Goal: Task Accomplishment & Management: Manage account settings

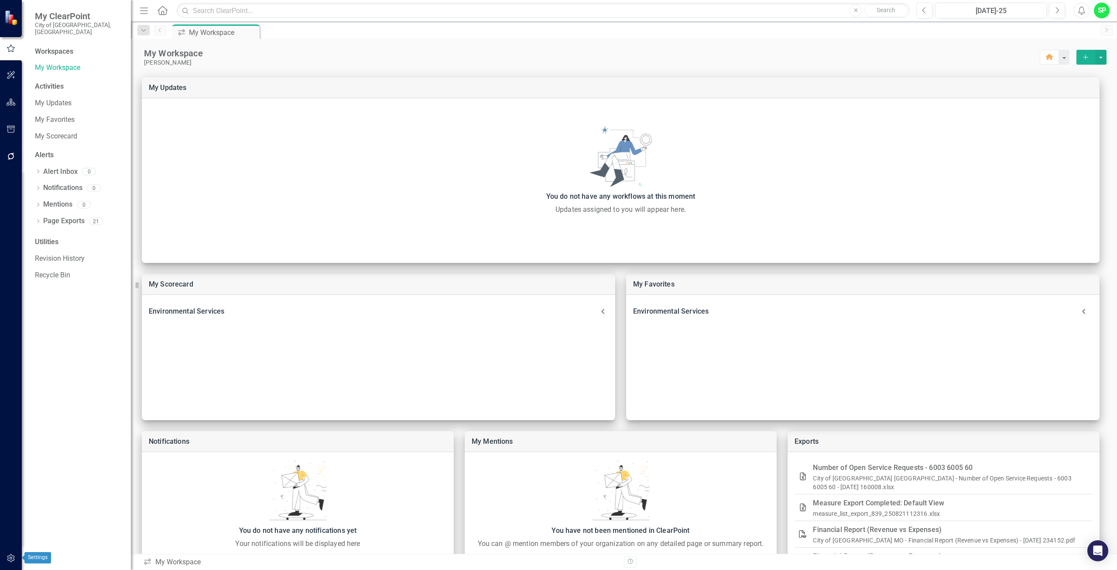
click at [13, 560] on icon "button" at bounding box center [10, 558] width 7 height 8
click at [62, 63] on link "Manage Users" at bounding box center [78, 68] width 87 height 10
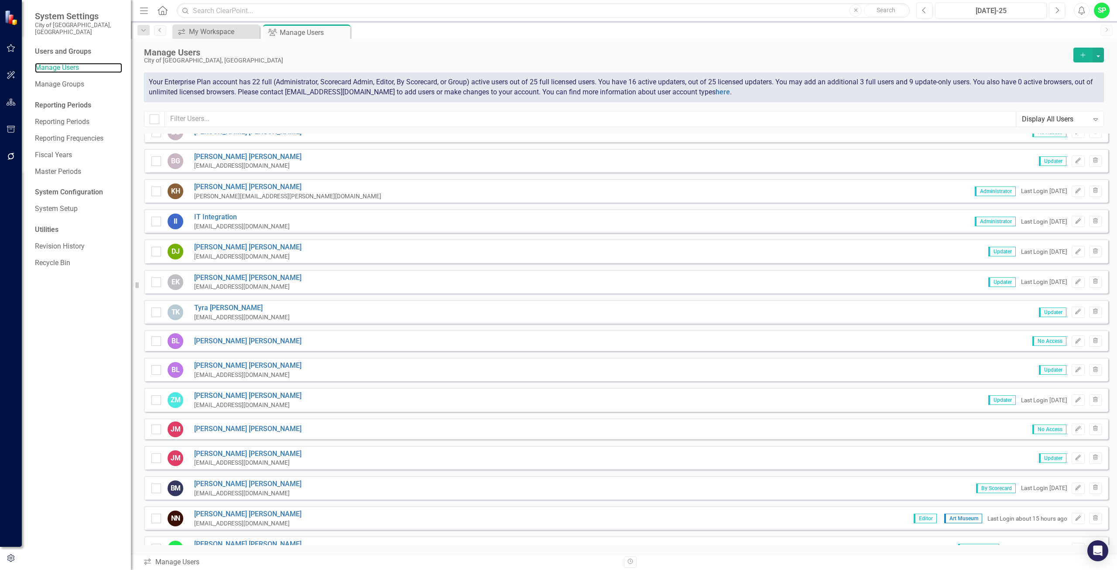
scroll to position [622, 0]
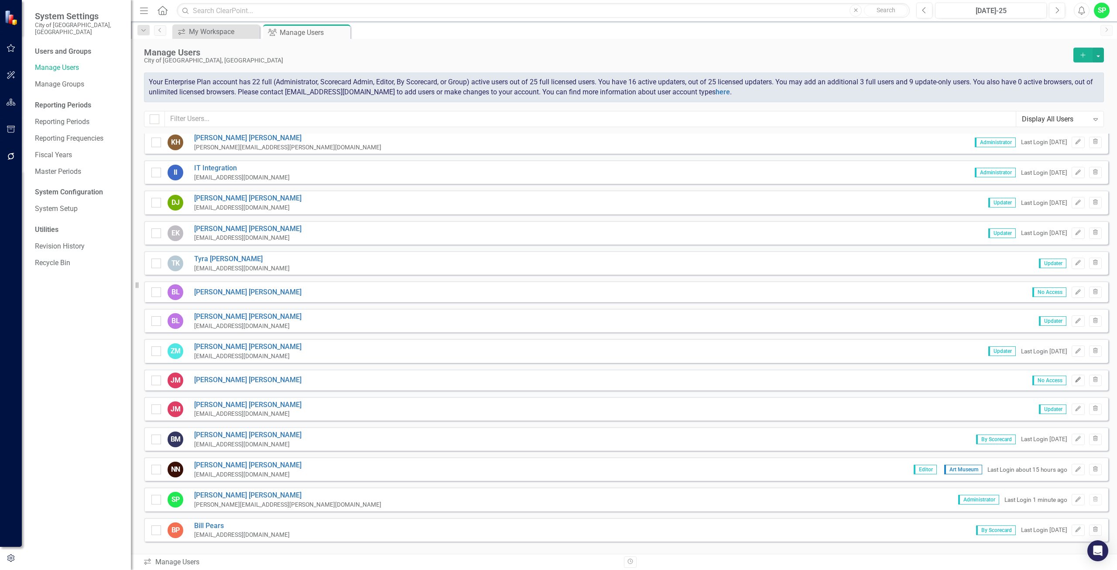
click at [1075, 380] on icon "Edit" at bounding box center [1078, 379] width 7 height 5
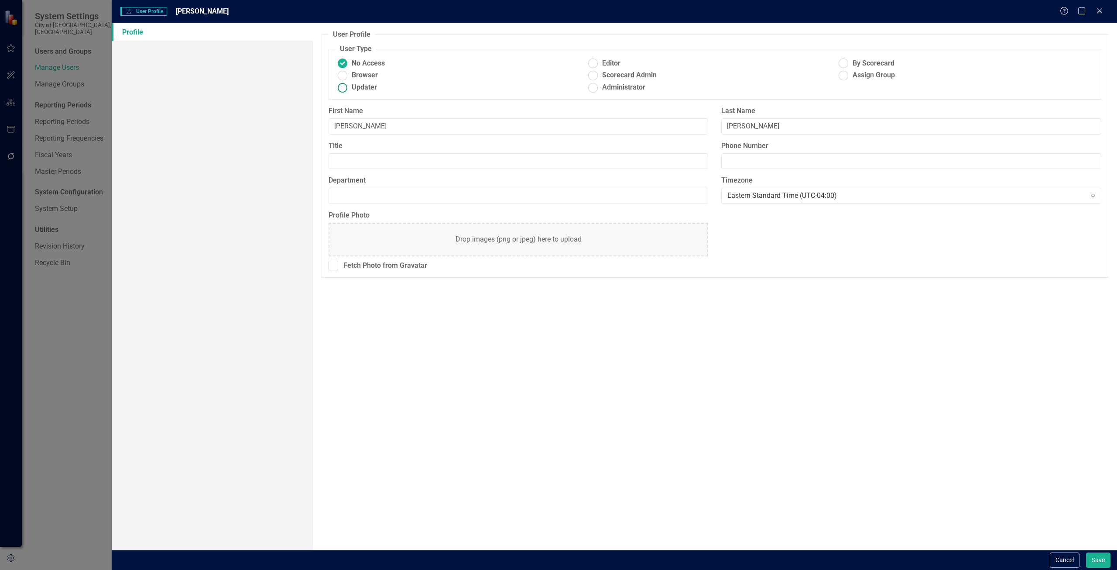
click at [342, 88] on ins at bounding box center [343, 88] width 14 height 14
click at [342, 88] on input "Updater" at bounding box center [343, 88] width 14 height 14
radio input "true"
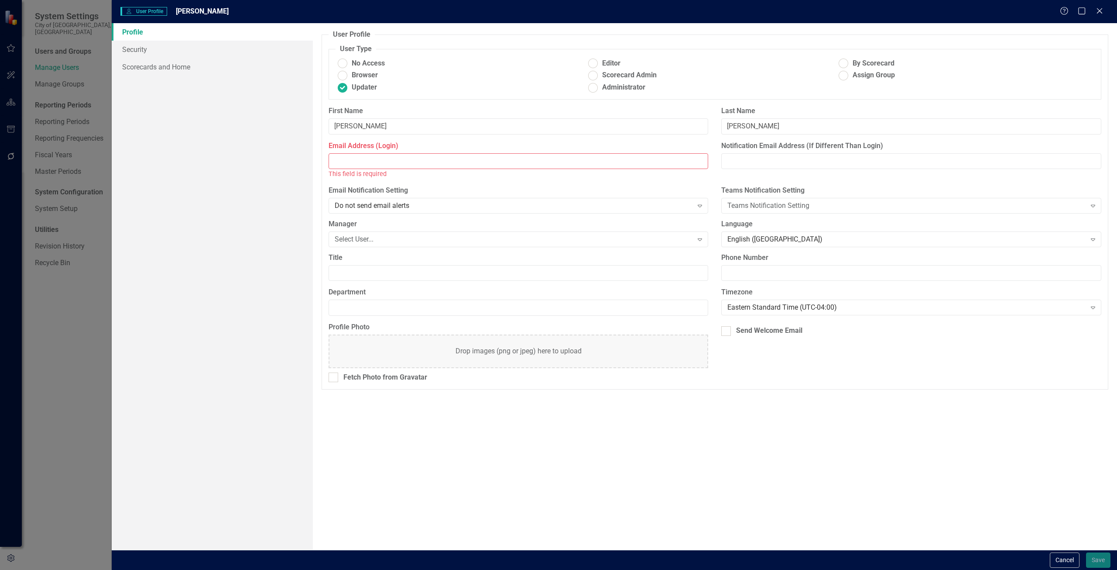
click at [357, 161] on input "Email Address (Login)" at bounding box center [519, 161] width 380 height 16
click at [363, 160] on input "Email Address (Login)" at bounding box center [519, 161] width 380 height 16
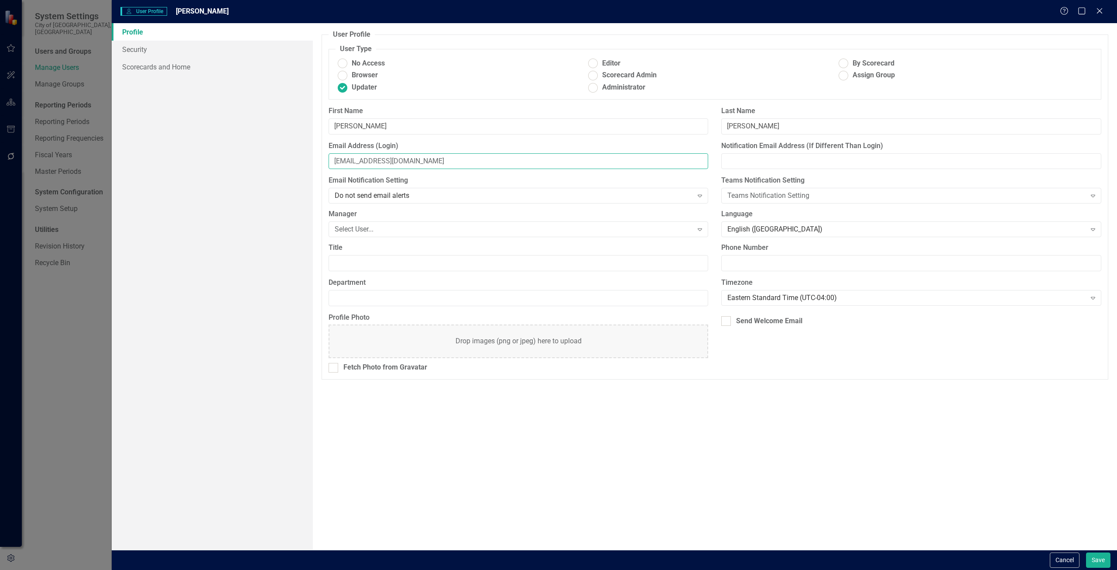
type input "[EMAIL_ADDRESS][DOMAIN_NAME]"
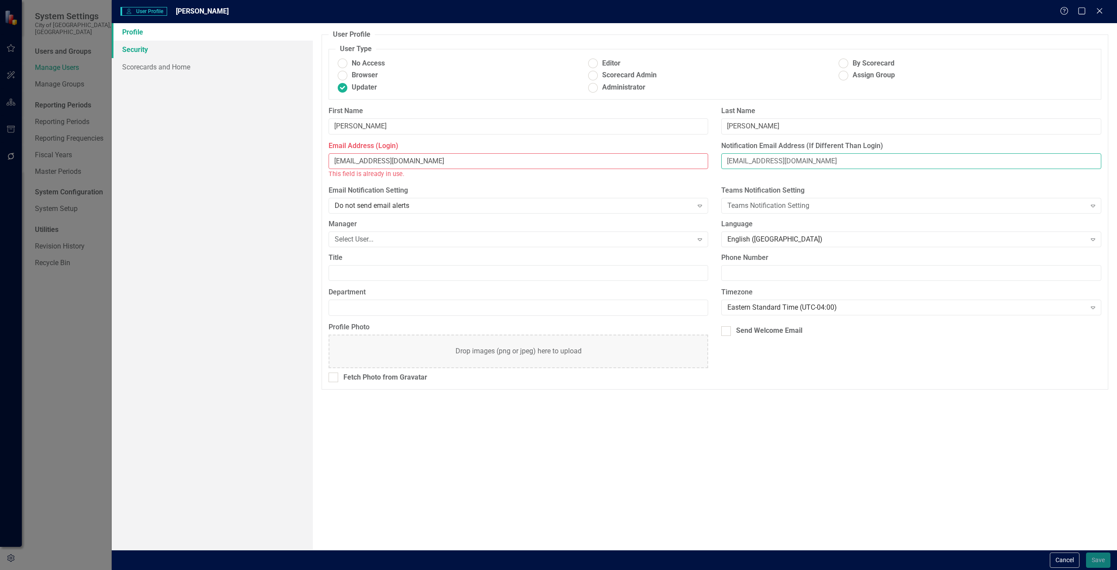
type input "[EMAIL_ADDRESS][DOMAIN_NAME]"
click at [141, 54] on link "Security" at bounding box center [212, 49] width 201 height 17
click at [143, 48] on link "Security" at bounding box center [212, 49] width 201 height 17
click at [425, 160] on input "[EMAIL_ADDRESS][DOMAIN_NAME]" at bounding box center [519, 161] width 380 height 16
drag, startPoint x: 468, startPoint y: 160, endPoint x: 33, endPoint y: 163, distance: 435.6
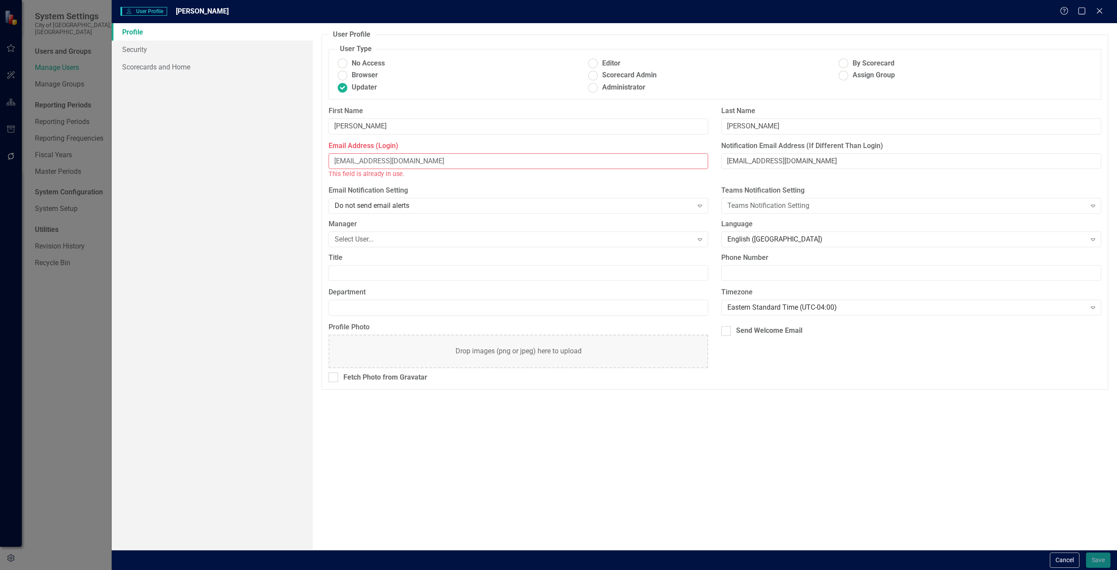
click at [23, 161] on div "User User Profile [PERSON_NAME] Help Maximize Close Profile Security Scorecards…" at bounding box center [558, 285] width 1117 height 570
type input "[EMAIL_ADDRESS][DOMAIN_NAME]"
click at [125, 52] on link "Security" at bounding box center [212, 49] width 201 height 17
click at [135, 49] on link "Security" at bounding box center [212, 49] width 201 height 17
click at [440, 157] on input "[EMAIL_ADDRESS][DOMAIN_NAME]" at bounding box center [519, 161] width 380 height 16
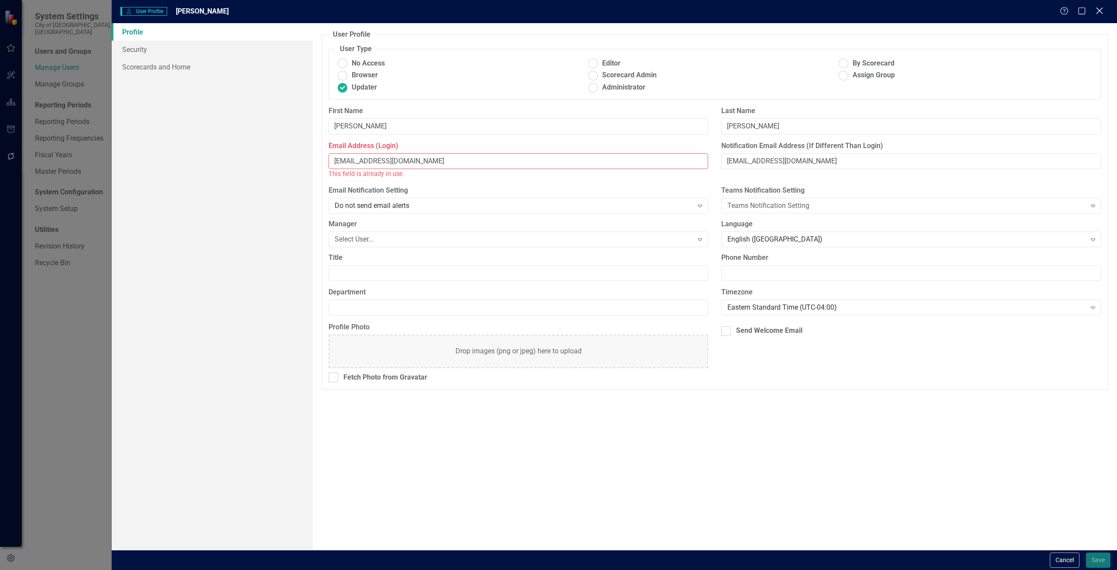
click at [1101, 8] on icon "Close" at bounding box center [1099, 11] width 11 height 8
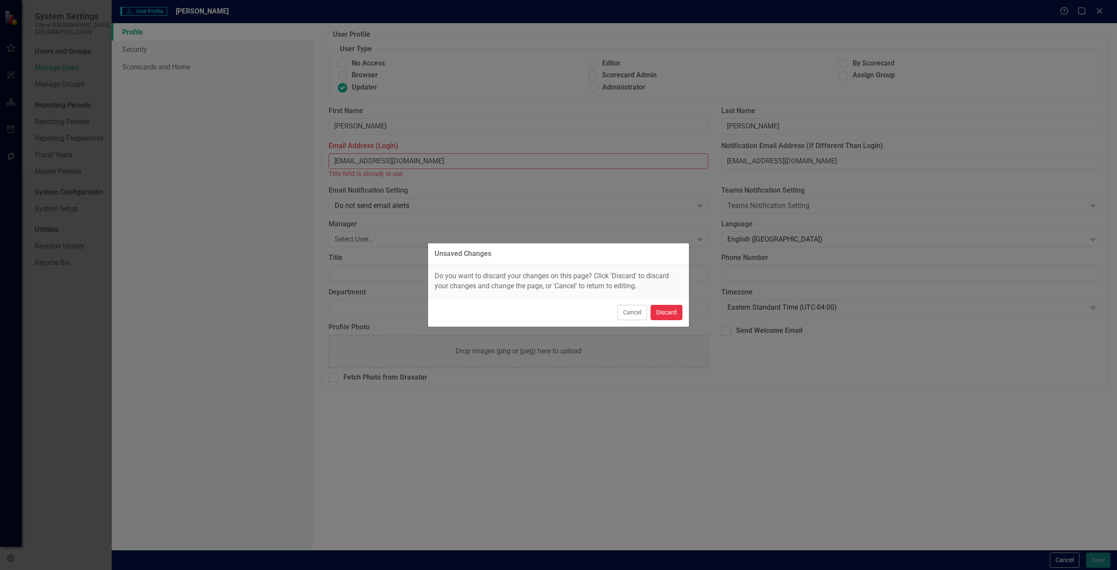
click at [669, 312] on button "Discard" at bounding box center [667, 312] width 32 height 15
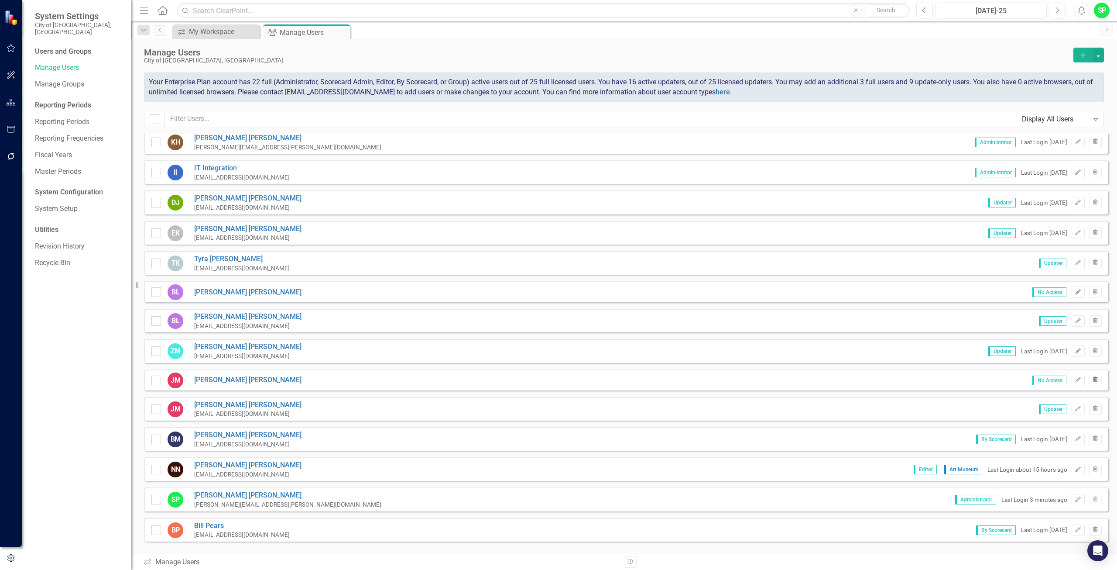
click at [1089, 376] on button "Trash" at bounding box center [1095, 379] width 13 height 11
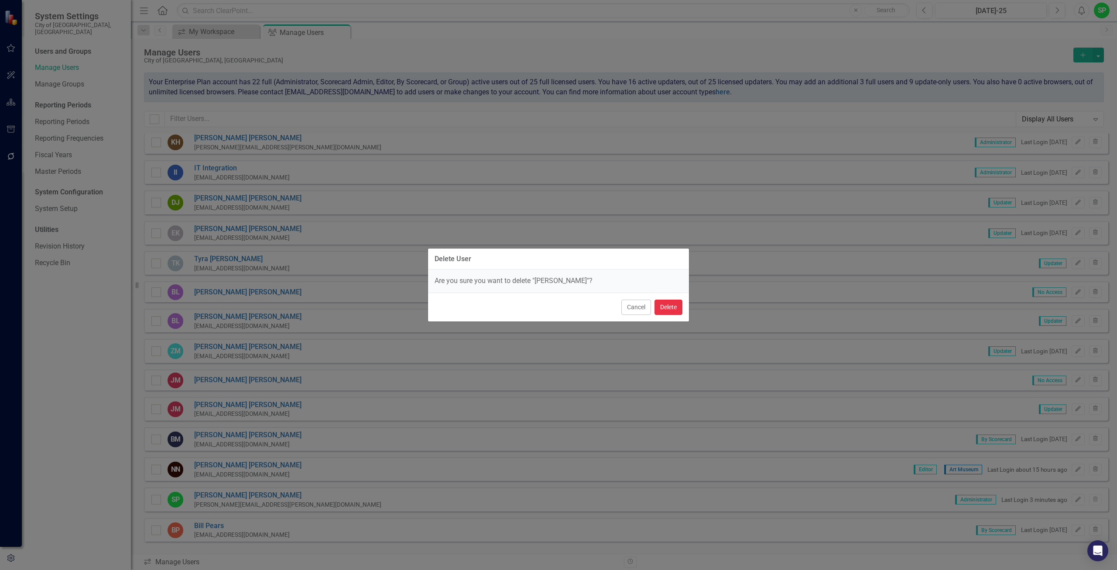
click at [667, 310] on button "Delete" at bounding box center [669, 306] width 28 height 15
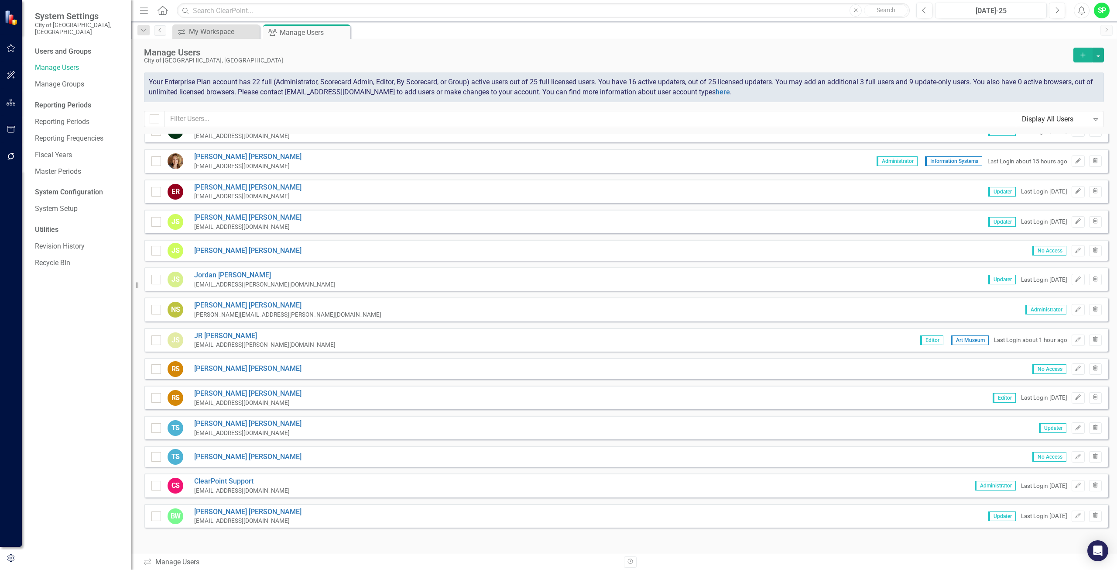
scroll to position [1064, 0]
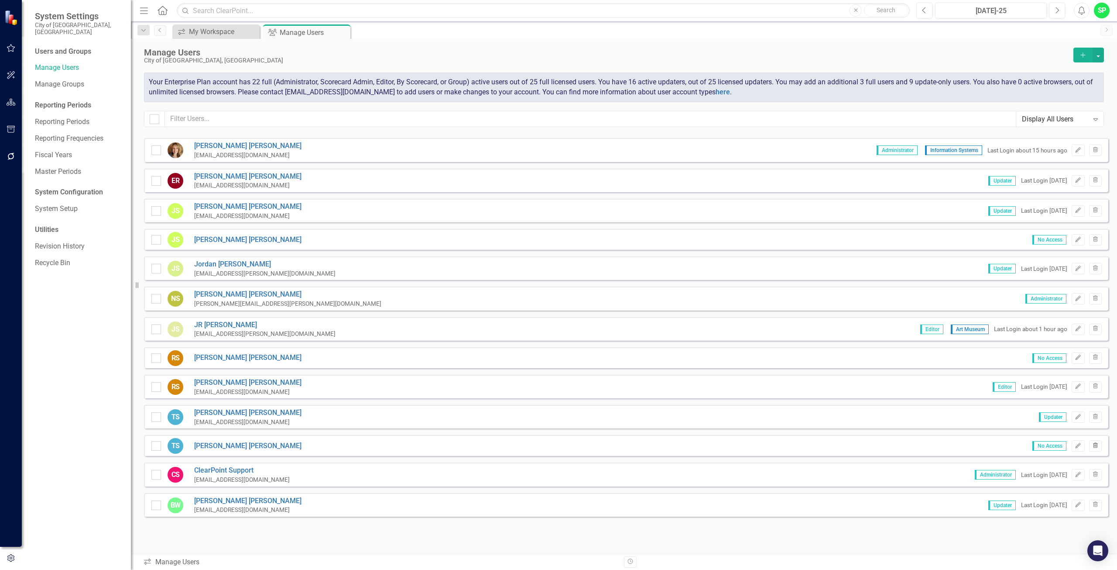
click at [1093, 446] on icon "button" at bounding box center [1095, 444] width 5 height 5
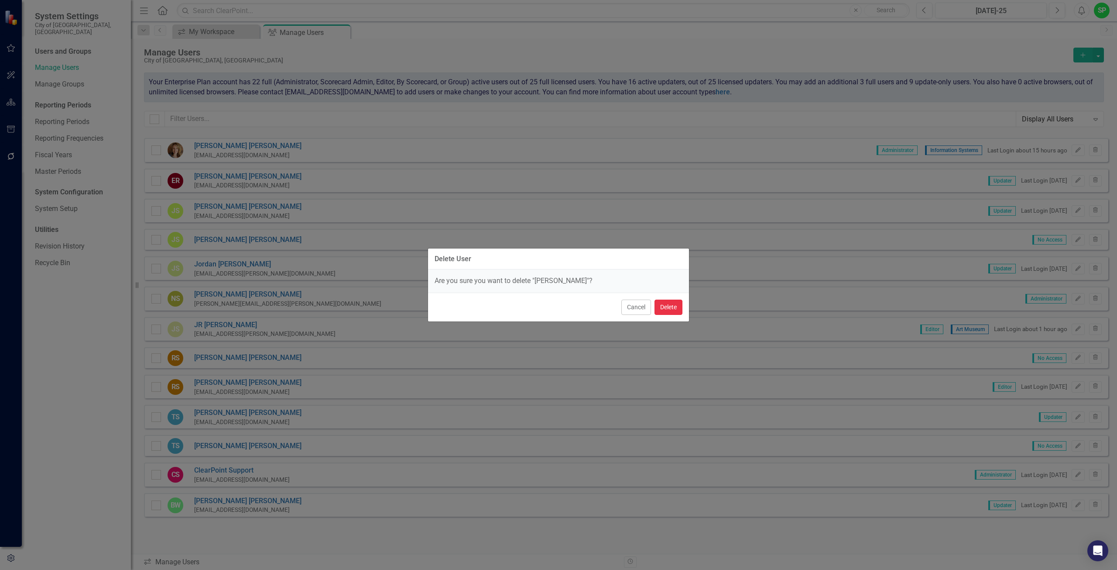
click at [670, 306] on button "Delete" at bounding box center [669, 306] width 28 height 15
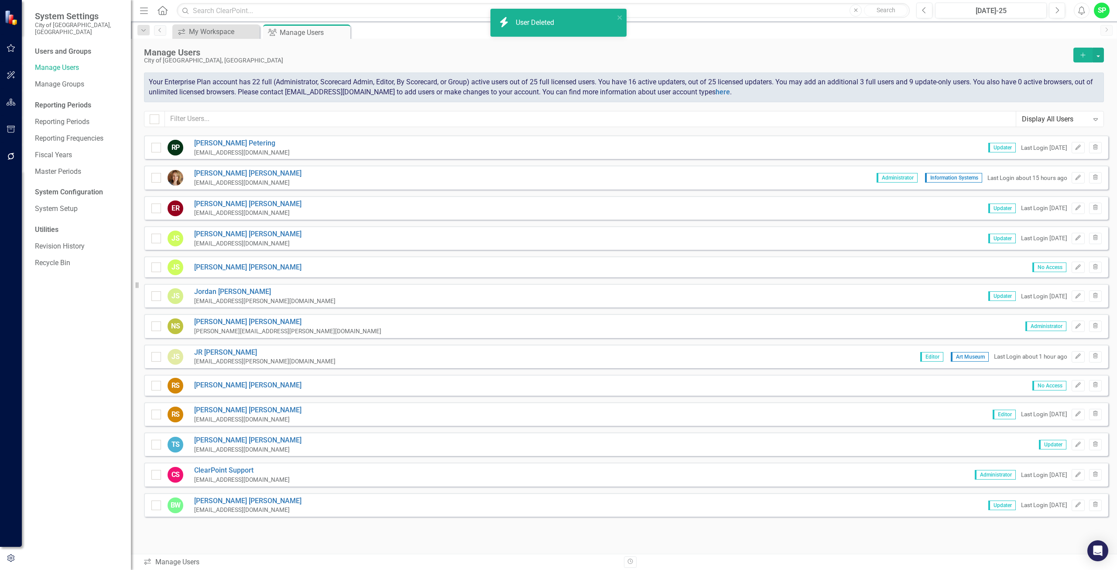
scroll to position [1037, 0]
click at [1092, 384] on icon "Trash" at bounding box center [1095, 384] width 7 height 5
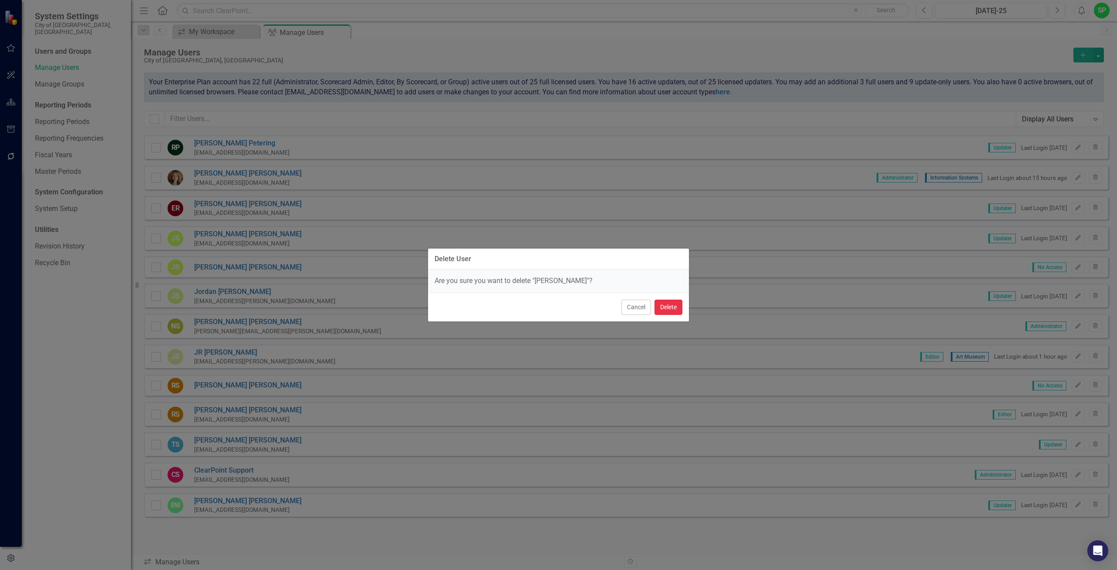
click at [667, 300] on button "Delete" at bounding box center [669, 306] width 28 height 15
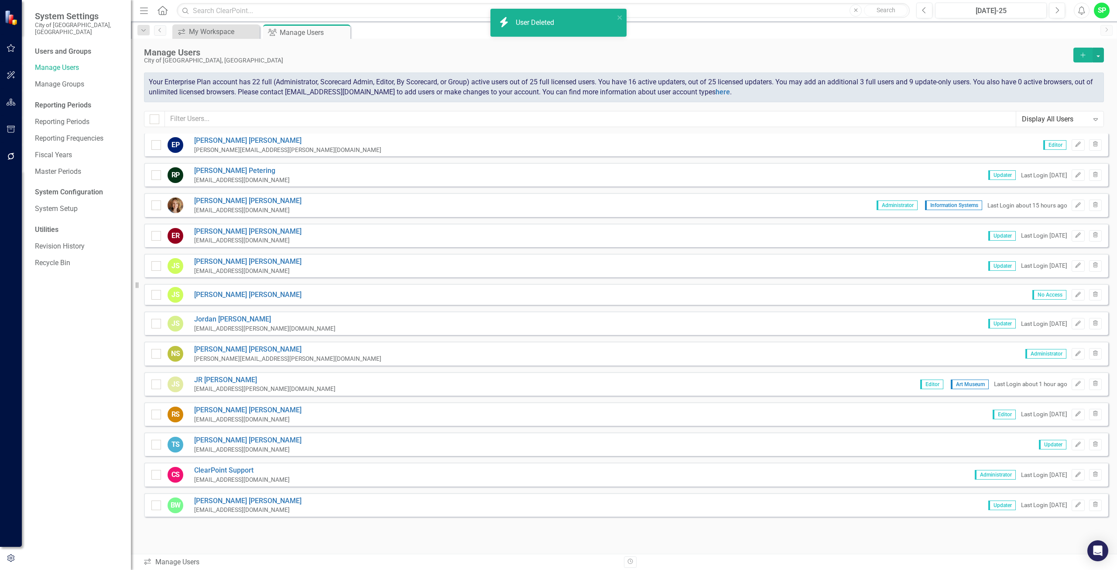
scroll to position [1009, 0]
click at [1093, 292] on icon "button" at bounding box center [1095, 293] width 5 height 5
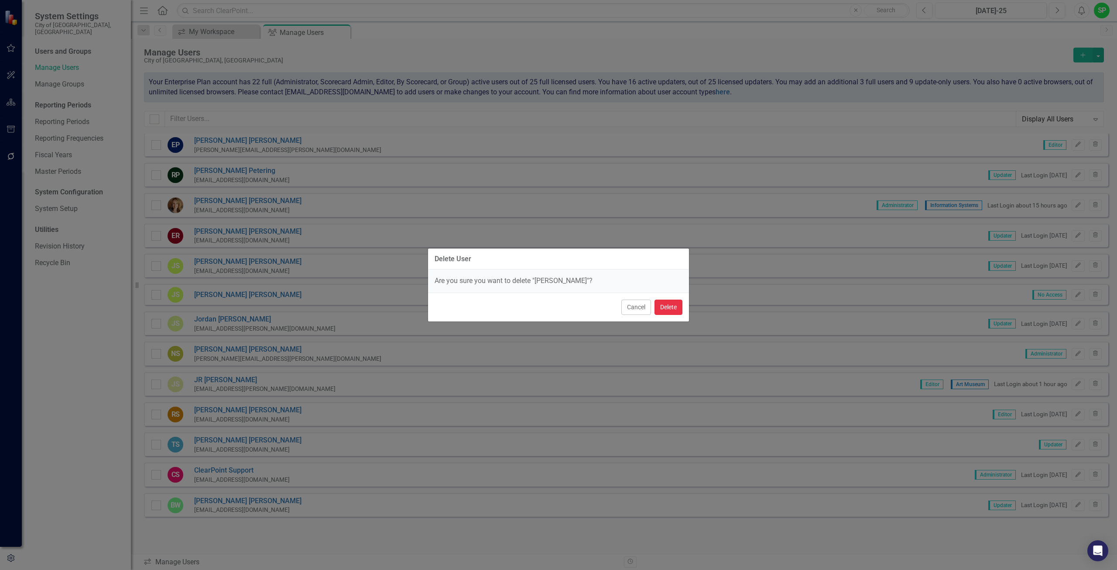
click at [670, 306] on button "Delete" at bounding box center [669, 306] width 28 height 15
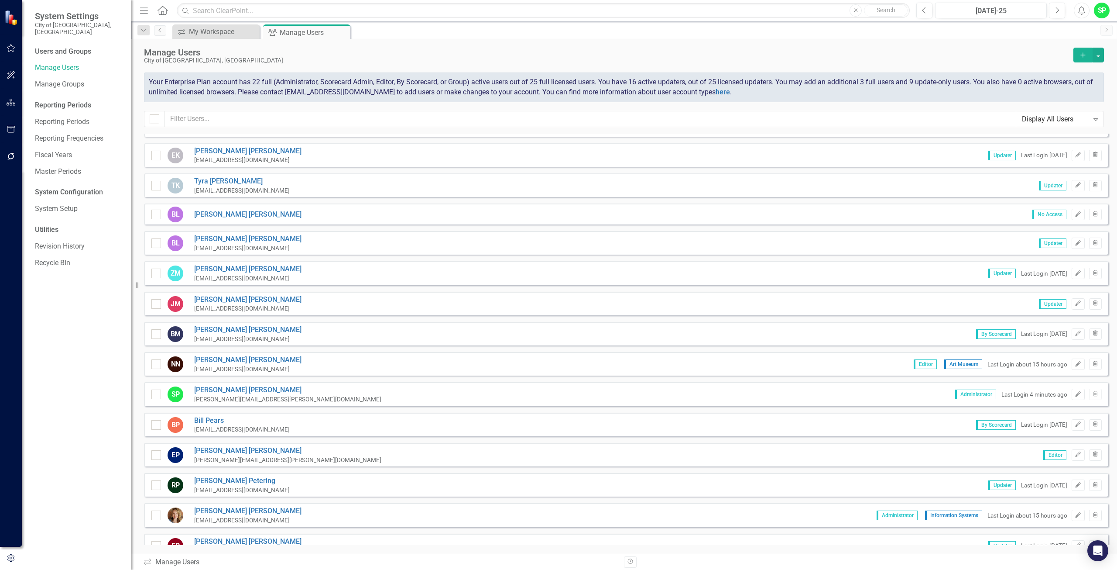
scroll to position [687, 0]
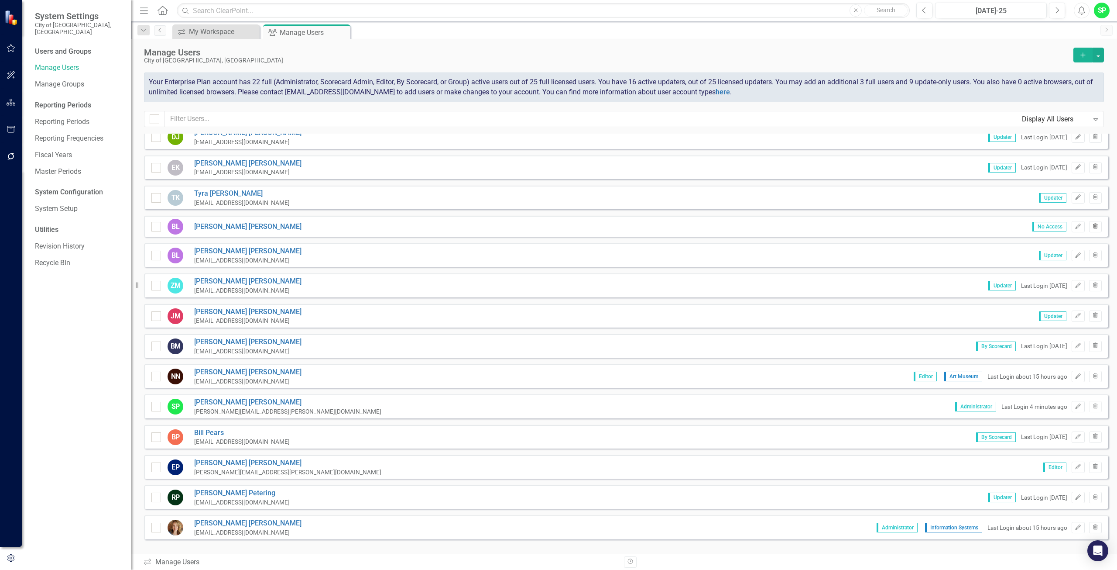
click at [1089, 223] on button "Trash" at bounding box center [1095, 226] width 13 height 11
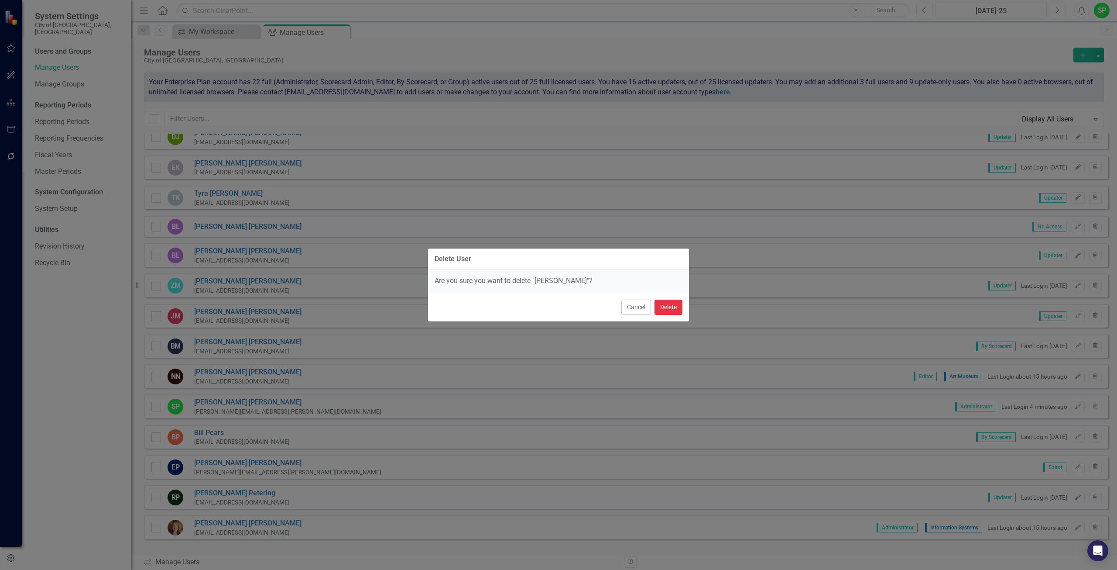
click at [662, 306] on button "Delete" at bounding box center [669, 306] width 28 height 15
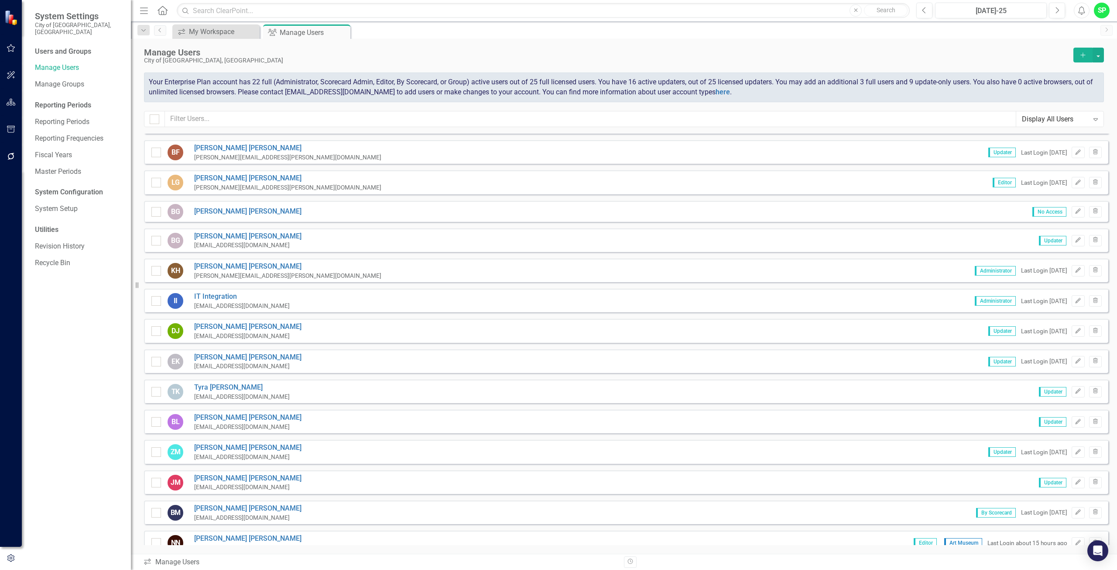
scroll to position [469, 0]
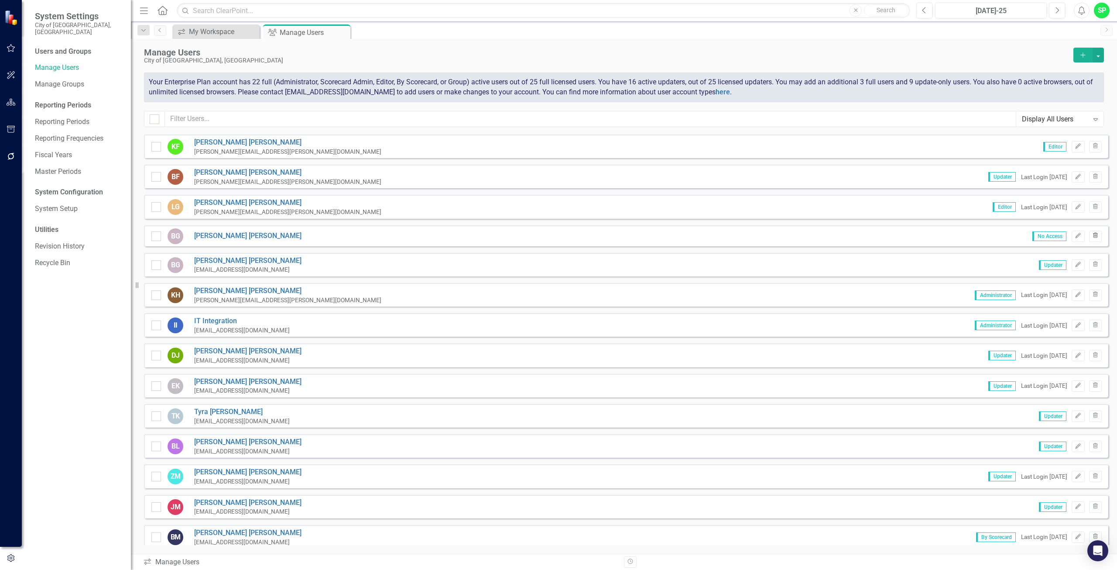
click at [1093, 237] on icon "button" at bounding box center [1095, 235] width 5 height 5
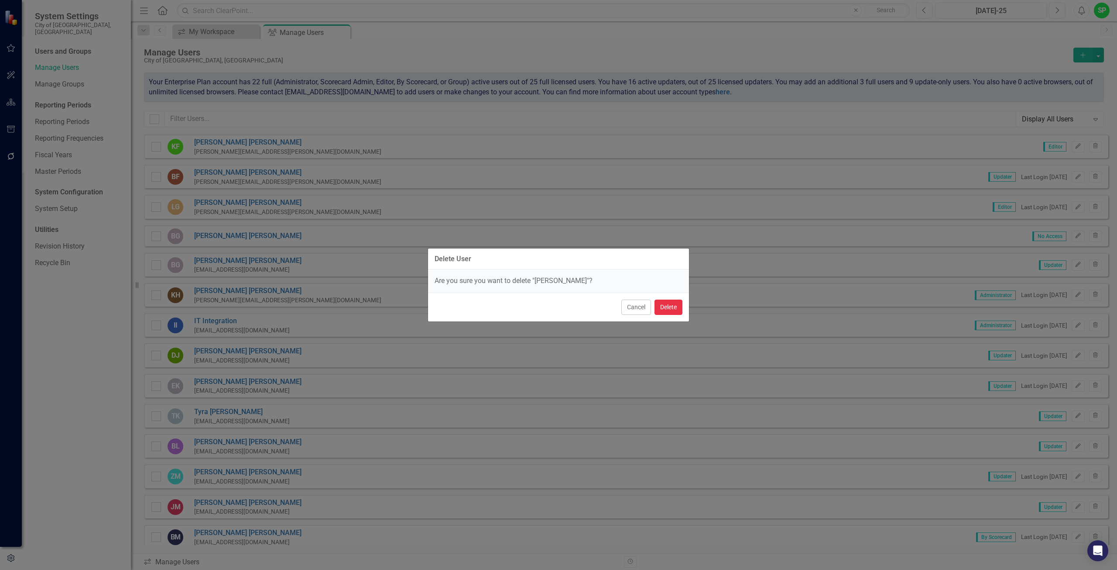
click at [674, 306] on button "Delete" at bounding box center [669, 306] width 28 height 15
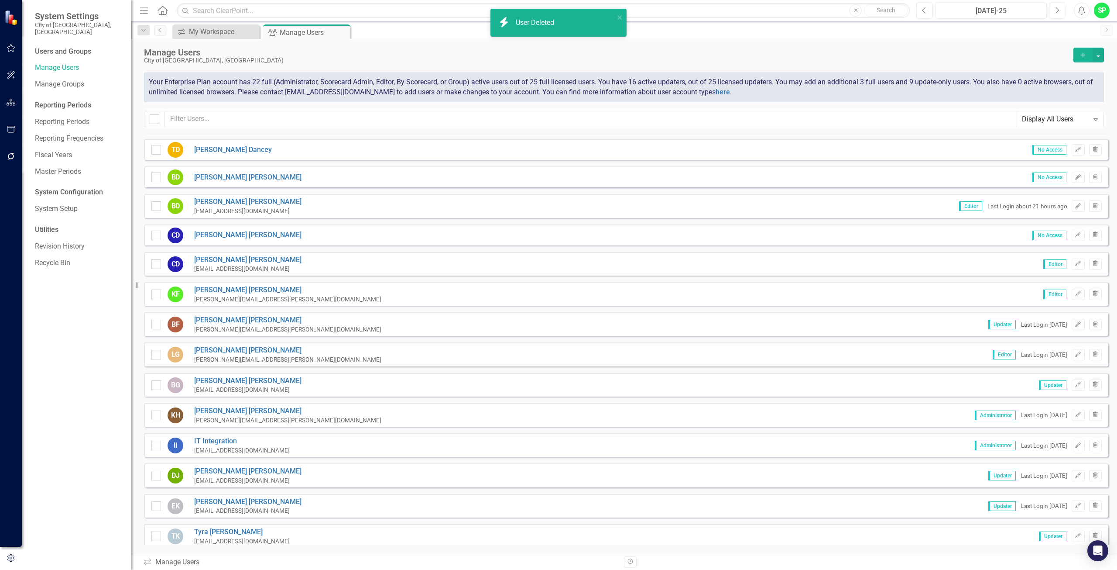
scroll to position [295, 0]
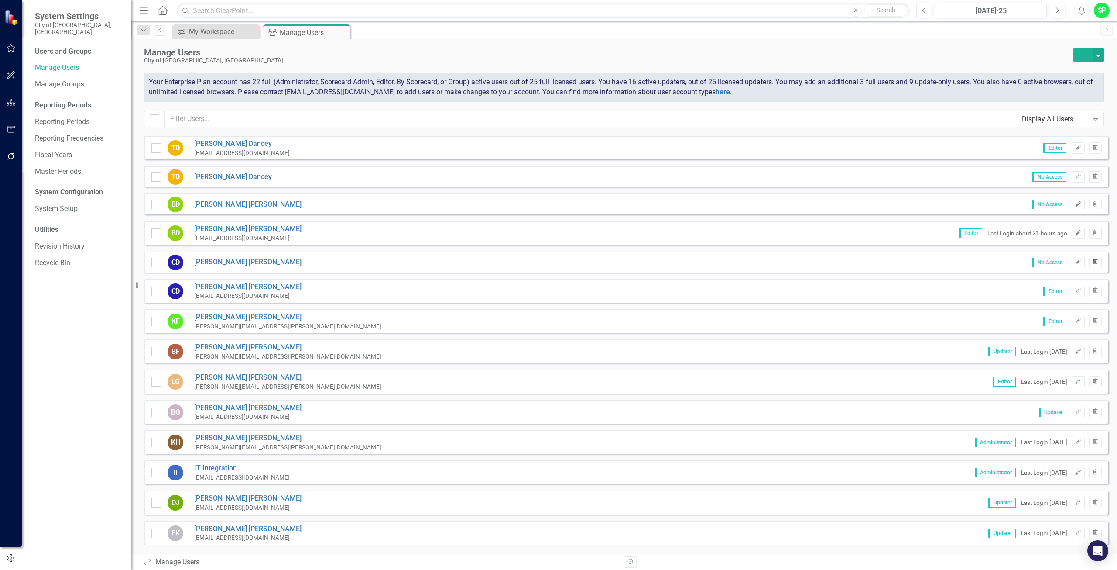
click at [1092, 262] on icon "Trash" at bounding box center [1095, 261] width 7 height 5
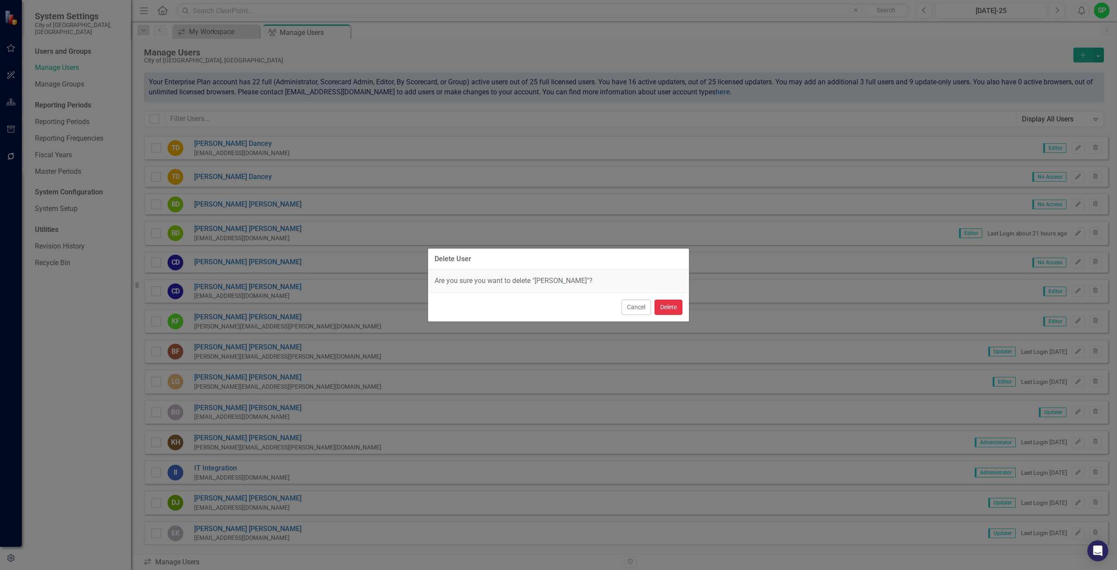
click at [663, 309] on button "Delete" at bounding box center [669, 306] width 28 height 15
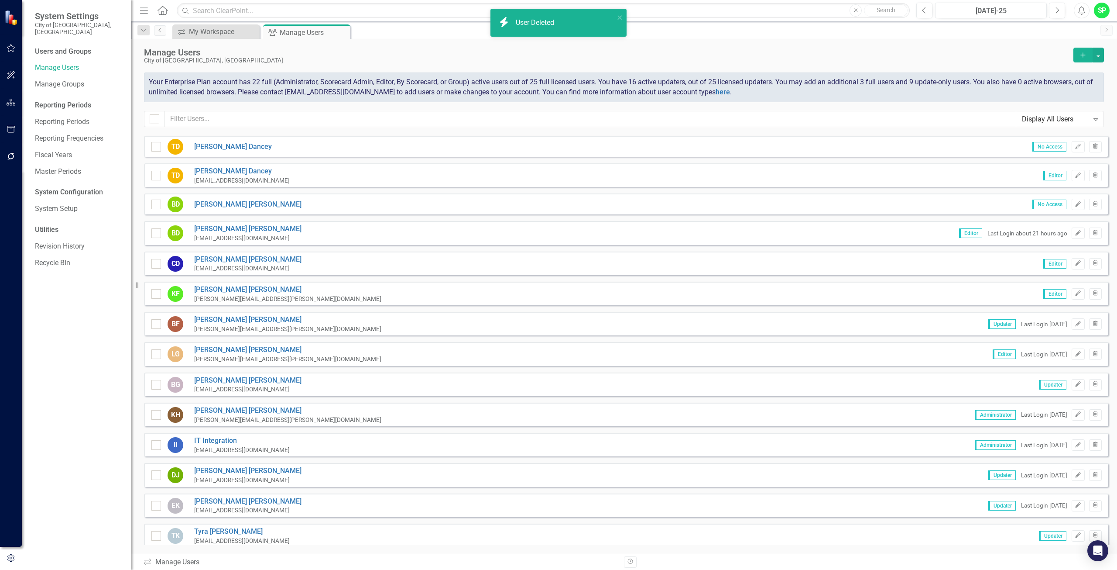
scroll to position [264, 0]
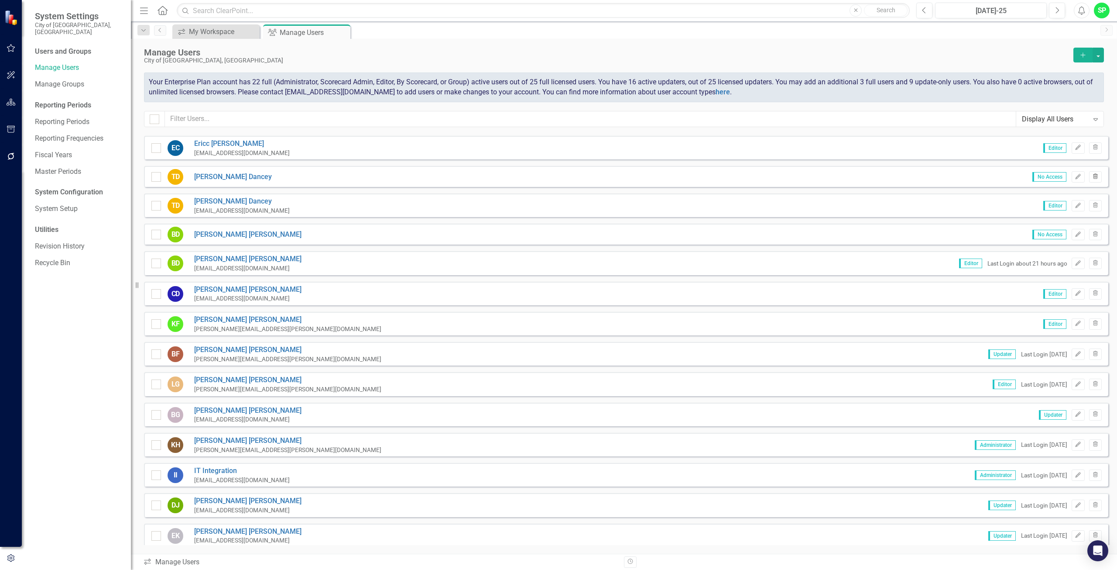
click at [1092, 175] on icon "Trash" at bounding box center [1095, 176] width 7 height 5
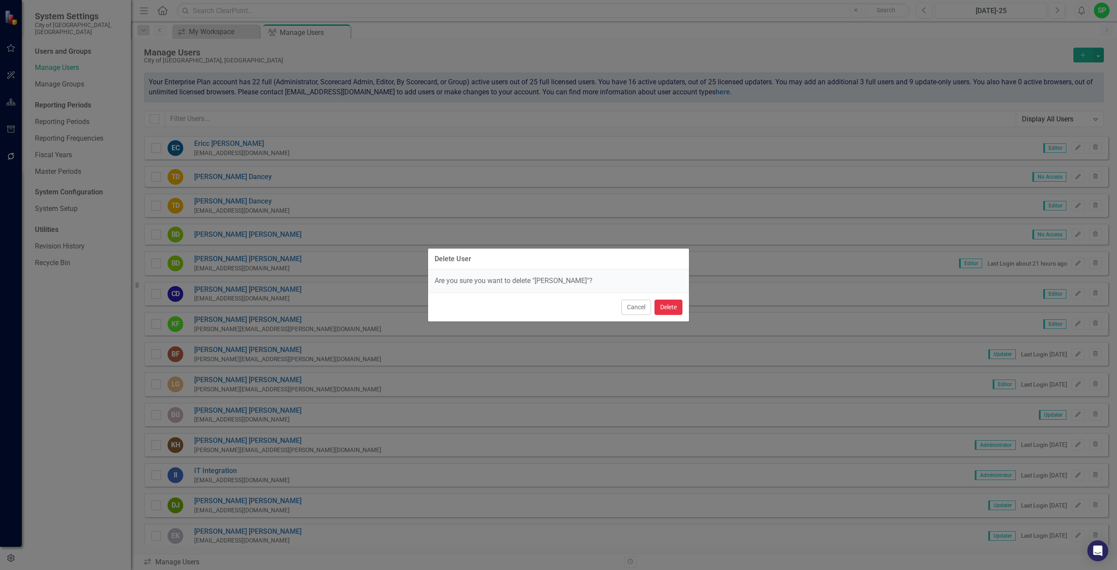
click at [673, 304] on button "Delete" at bounding box center [669, 306] width 28 height 15
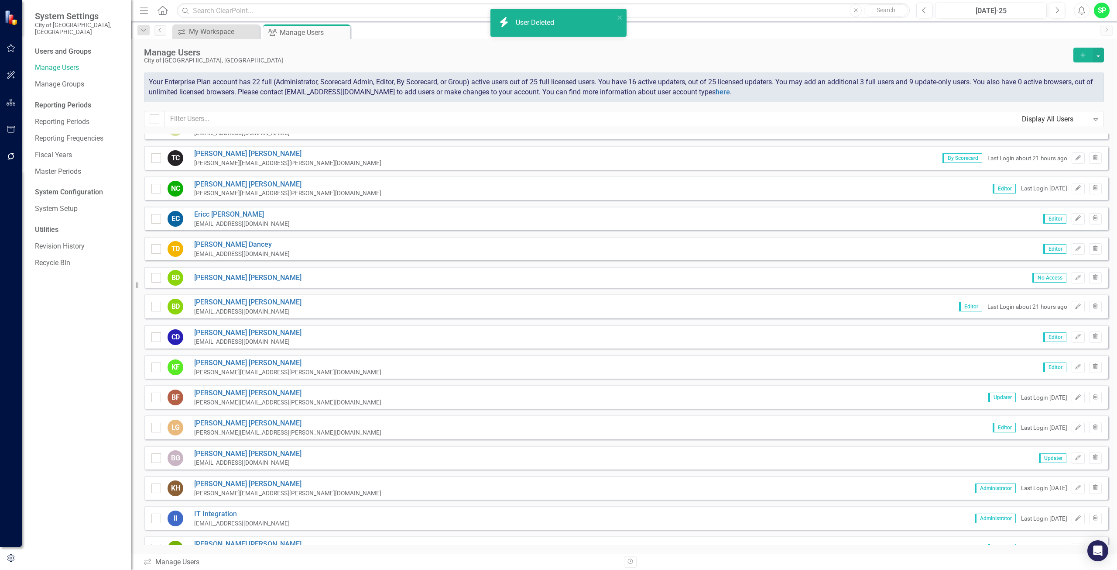
scroll to position [68, 0]
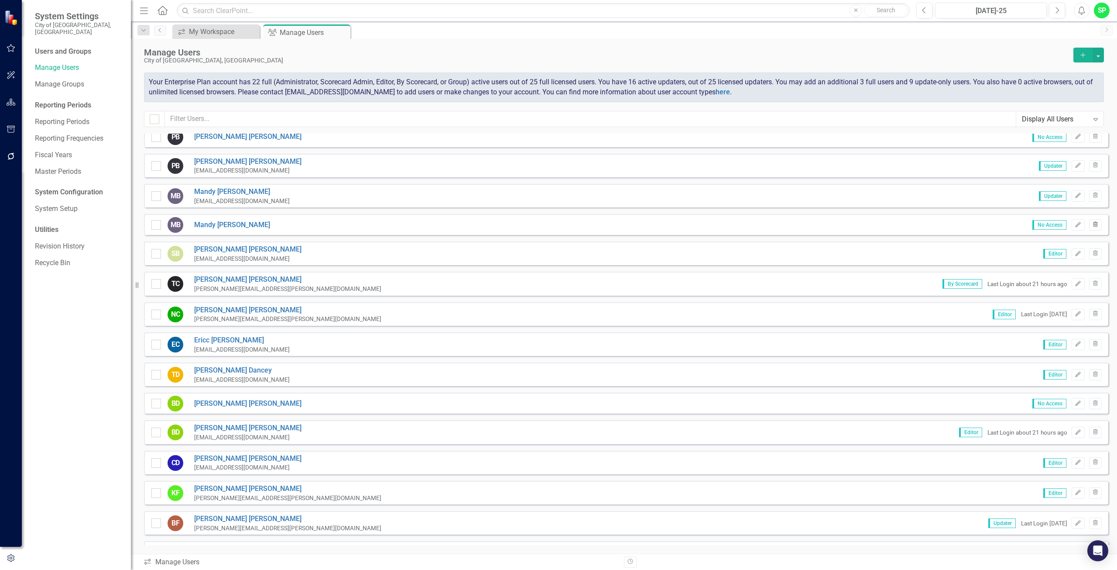
click at [1092, 225] on icon "Trash" at bounding box center [1095, 224] width 7 height 5
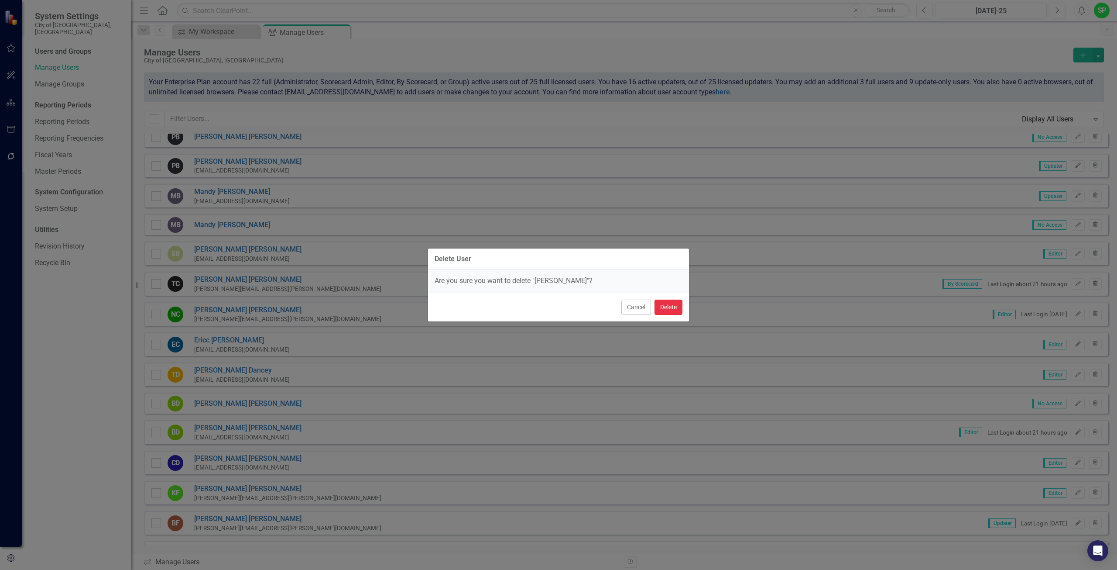
click at [668, 309] on button "Delete" at bounding box center [669, 306] width 28 height 15
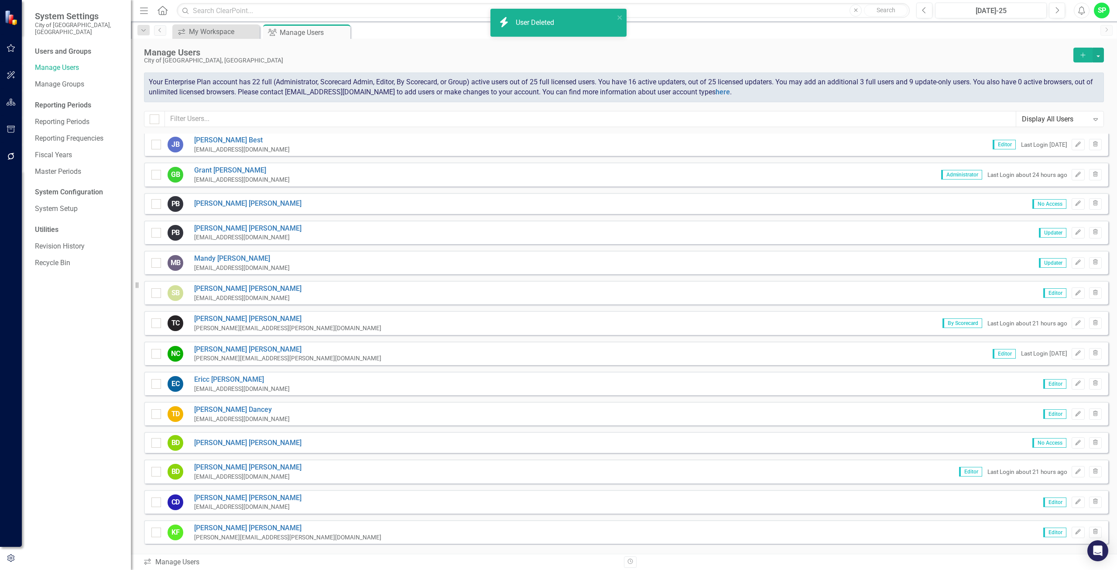
scroll to position [0, 0]
click at [1092, 204] on icon "Trash" at bounding box center [1095, 204] width 7 height 5
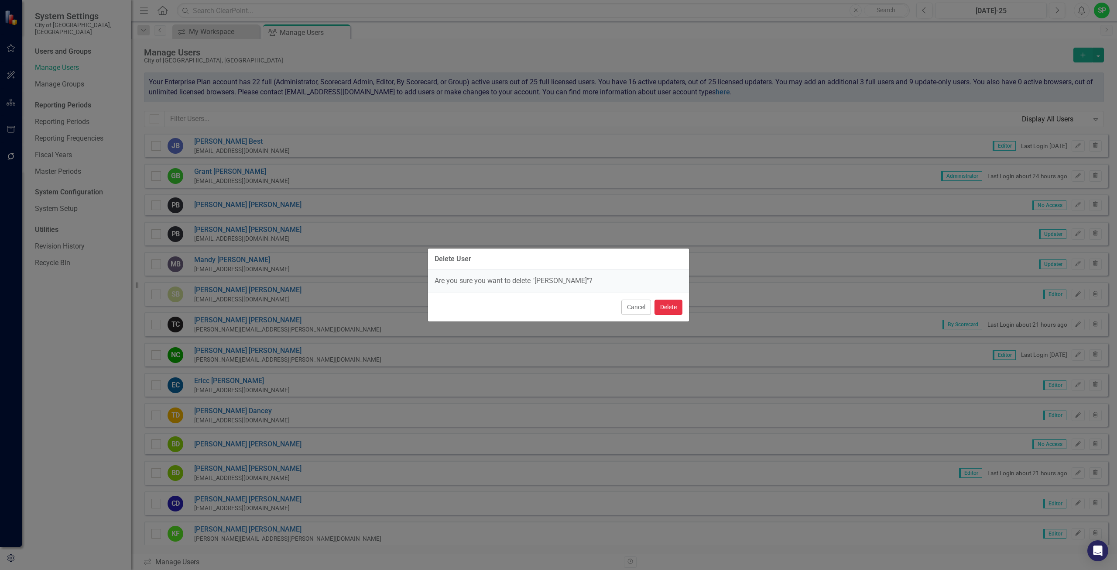
click at [670, 304] on button "Delete" at bounding box center [669, 306] width 28 height 15
